Goal: Task Accomplishment & Management: Use online tool/utility

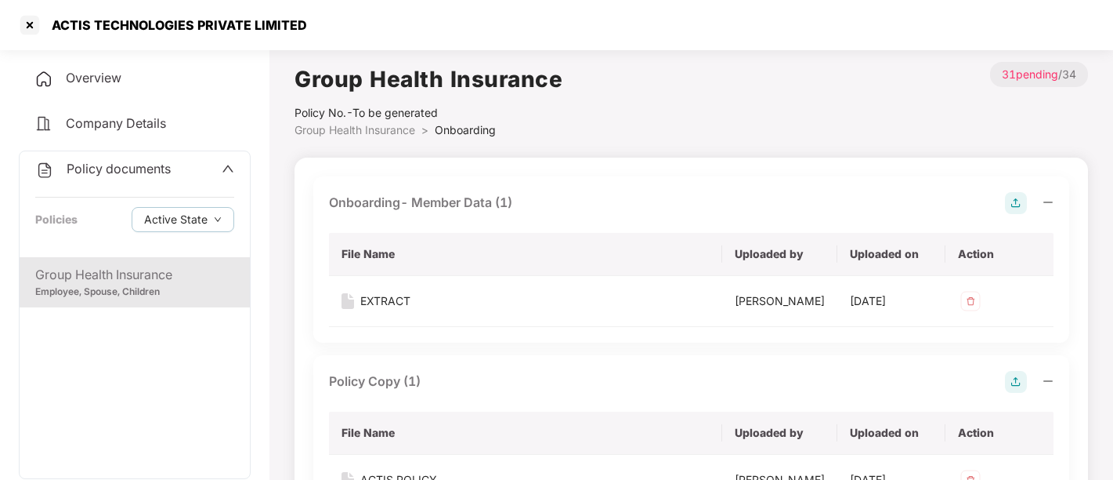
scroll to position [9, 0]
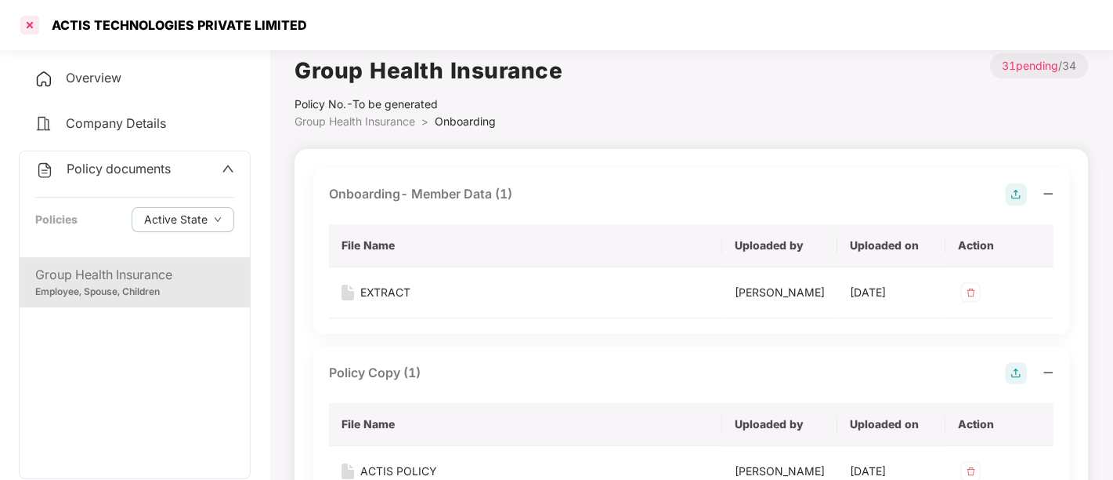
click at [35, 21] on div at bounding box center [29, 25] width 25 height 25
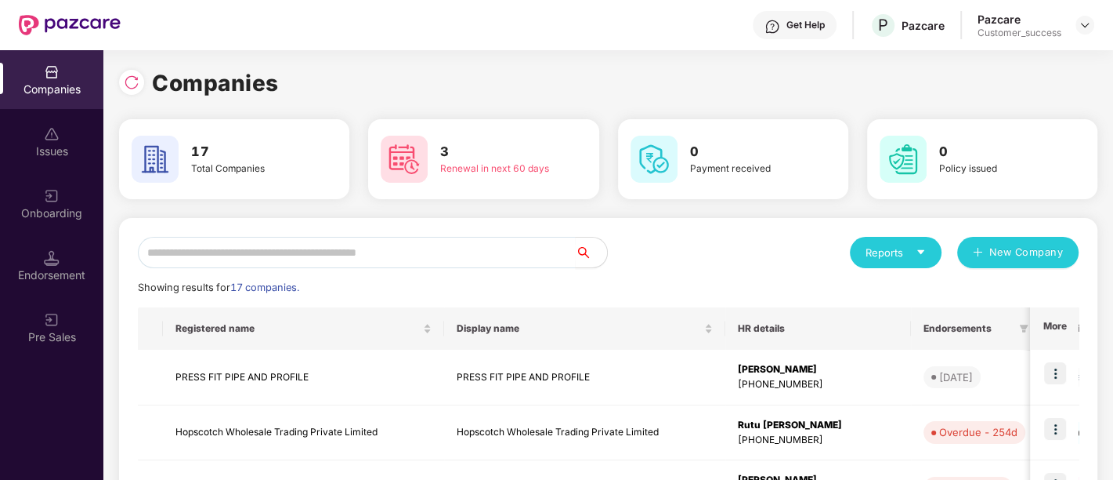
click at [687, 247] on div "Reports New Company" at bounding box center [844, 252] width 471 height 31
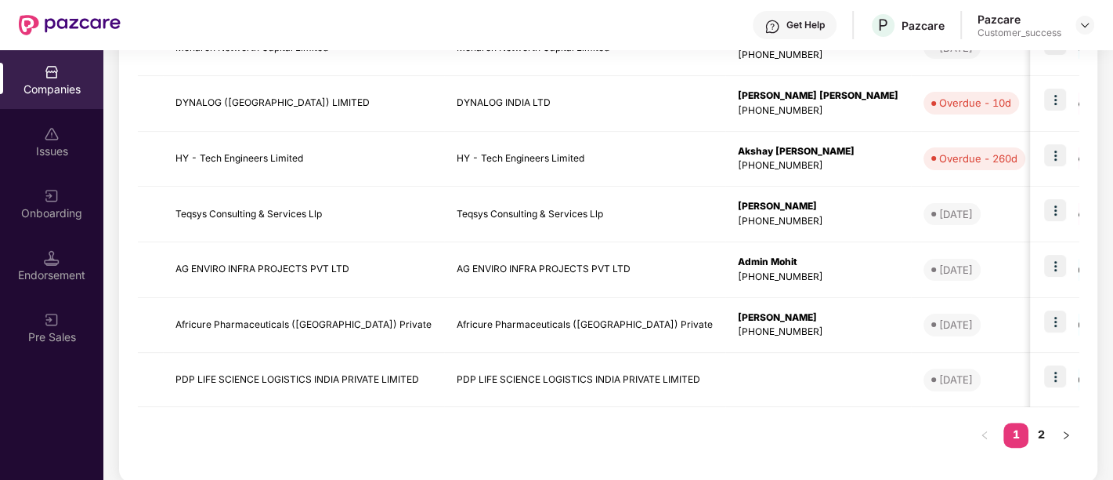
scroll to position [506, 0]
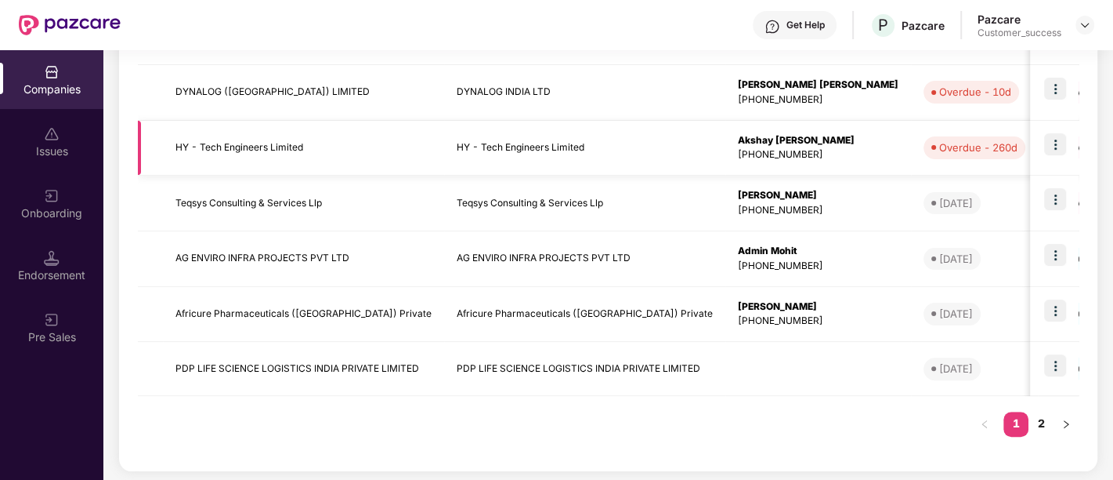
click at [1056, 139] on img at bounding box center [1056, 144] width 22 height 22
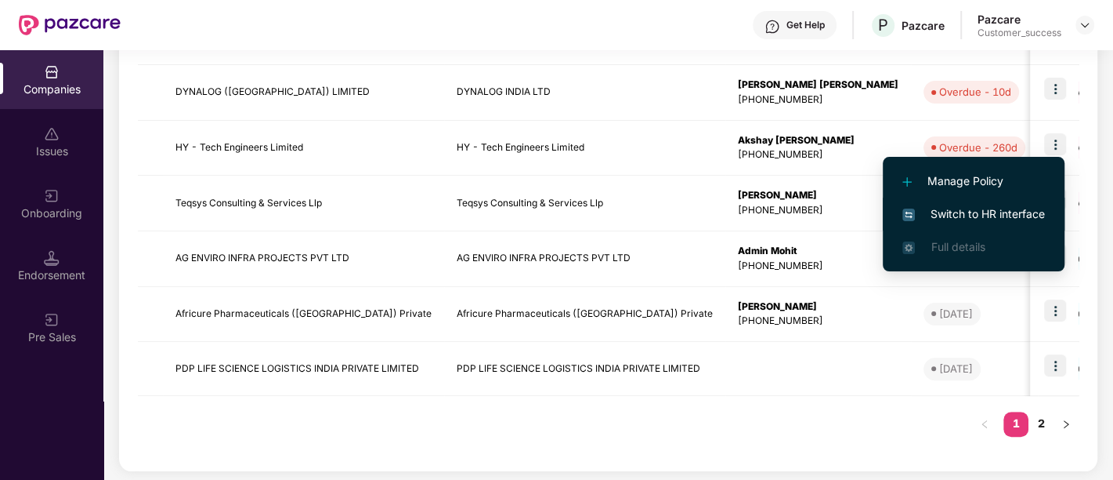
click at [986, 212] on span "Switch to HR interface" at bounding box center [974, 213] width 143 height 17
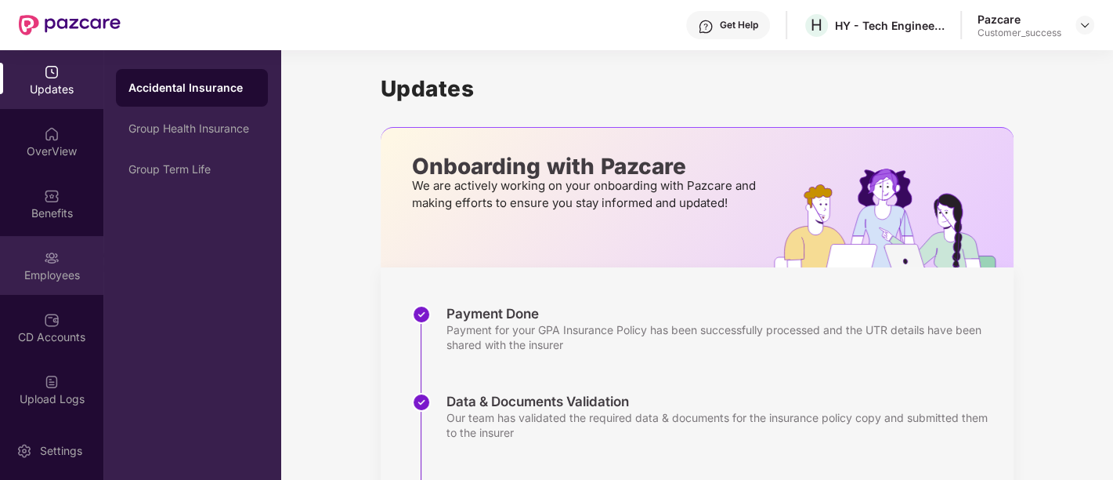
click at [69, 285] on div "Employees" at bounding box center [51, 265] width 103 height 59
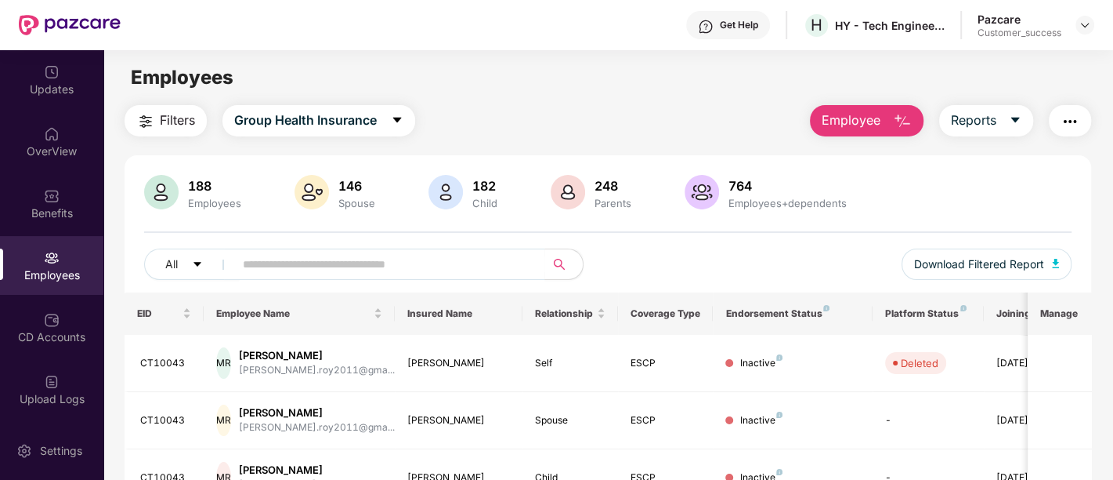
click at [870, 119] on span "Employee" at bounding box center [851, 120] width 59 height 20
click at [719, 110] on div "Filters Group Health Insurance Employee Reports" at bounding box center [608, 120] width 967 height 31
click at [1056, 255] on button "Download Filtered Report" at bounding box center [987, 263] width 171 height 31
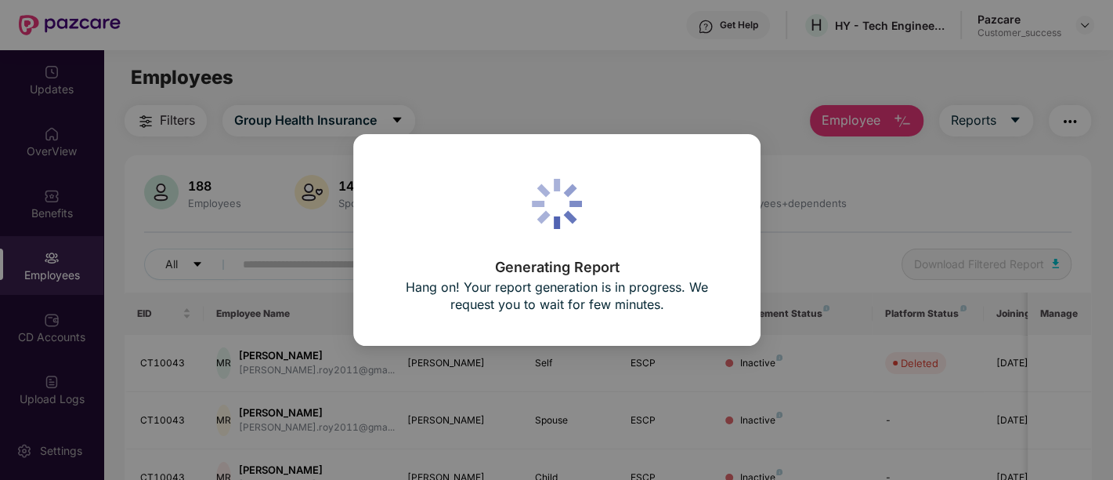
click at [986, 263] on div "Generating Report Hang on! Your report generation is in progress. We request yo…" at bounding box center [556, 240] width 1113 height 480
